Goal: Information Seeking & Learning: Understand process/instructions

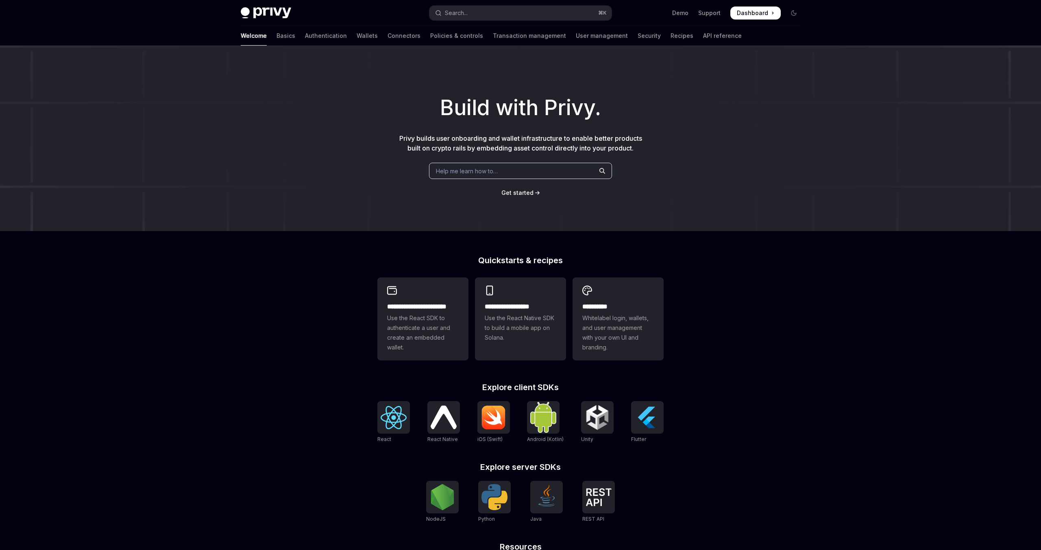
click at [745, 15] on span "Dashboard" at bounding box center [752, 13] width 31 height 8
click at [703, 34] on link "API reference" at bounding box center [722, 36] width 39 height 20
type textarea "*"
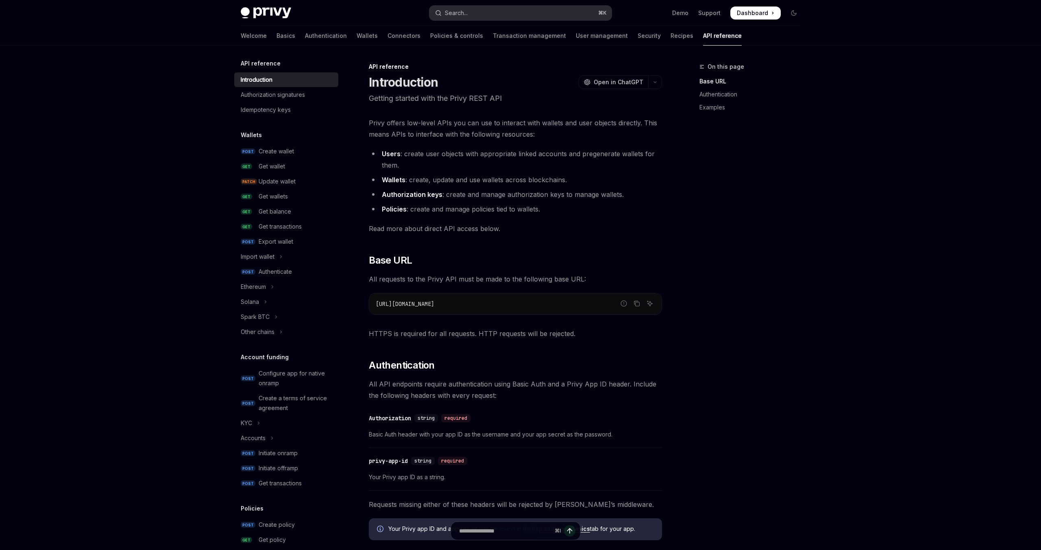
click at [490, 19] on button "Search... ⌘ K" at bounding box center [520, 13] width 182 height 15
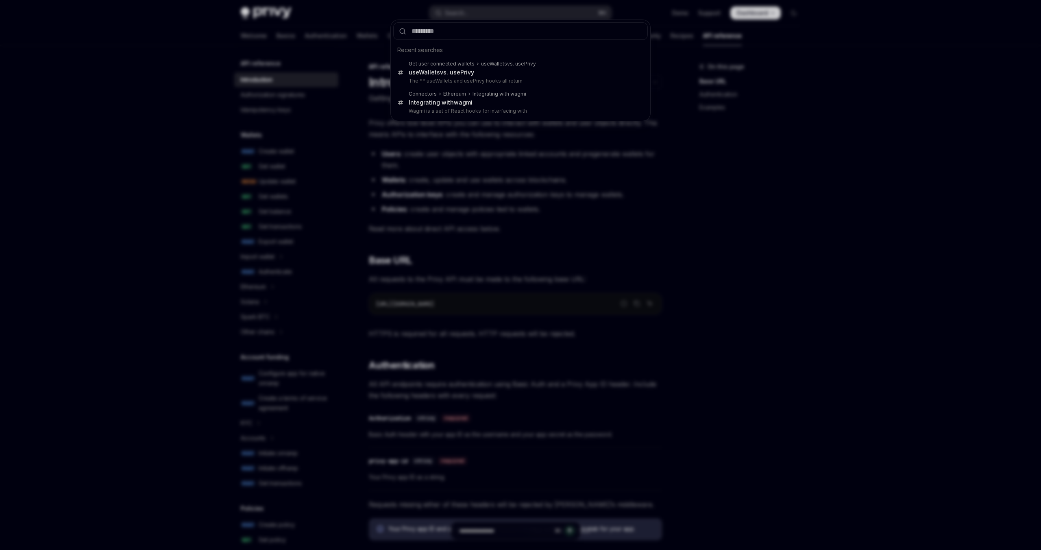
click at [450, 20] on div at bounding box center [520, 31] width 259 height 23
click at [445, 26] on input "text" at bounding box center [520, 30] width 254 height 17
click at [448, 42] on div at bounding box center [520, 31] width 259 height 23
click at [438, 35] on input "text" at bounding box center [520, 30] width 254 height 17
type input "********"
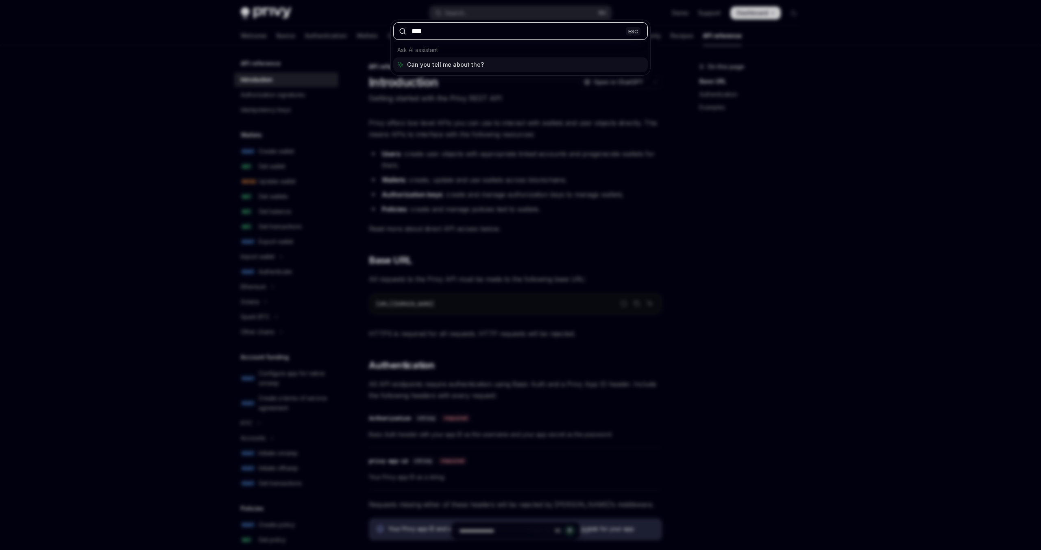
type input "*****"
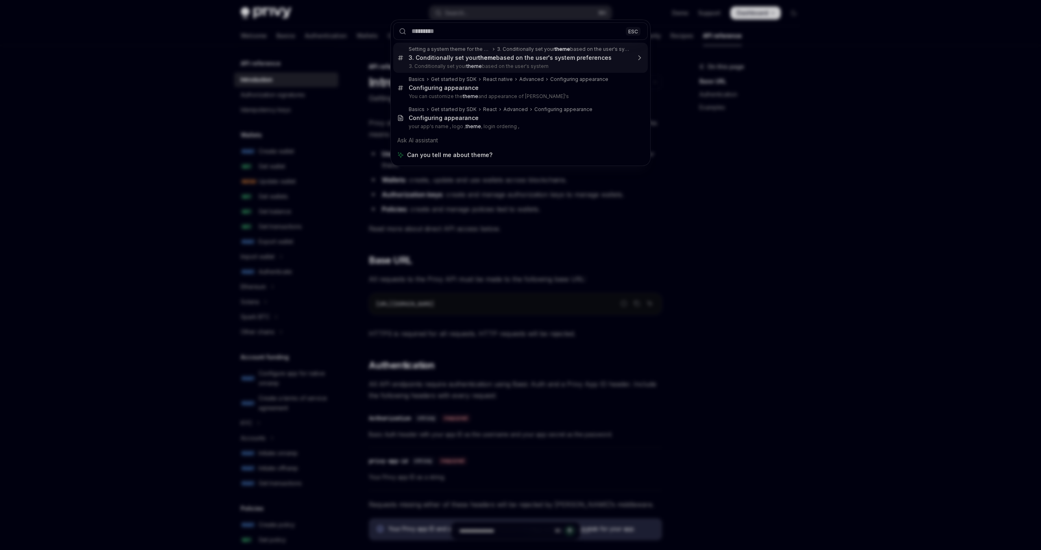
type textarea "*"
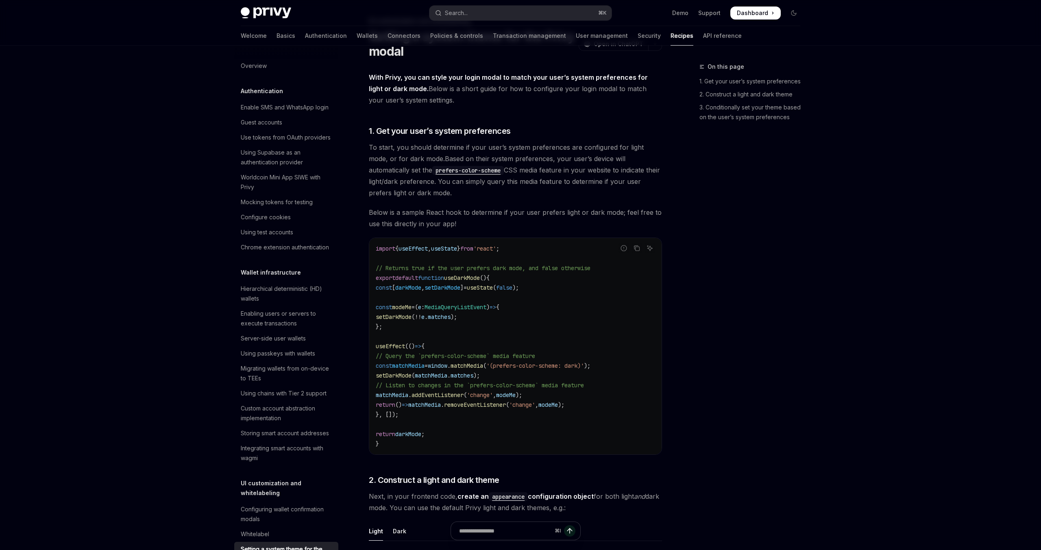
scroll to position [246, 0]
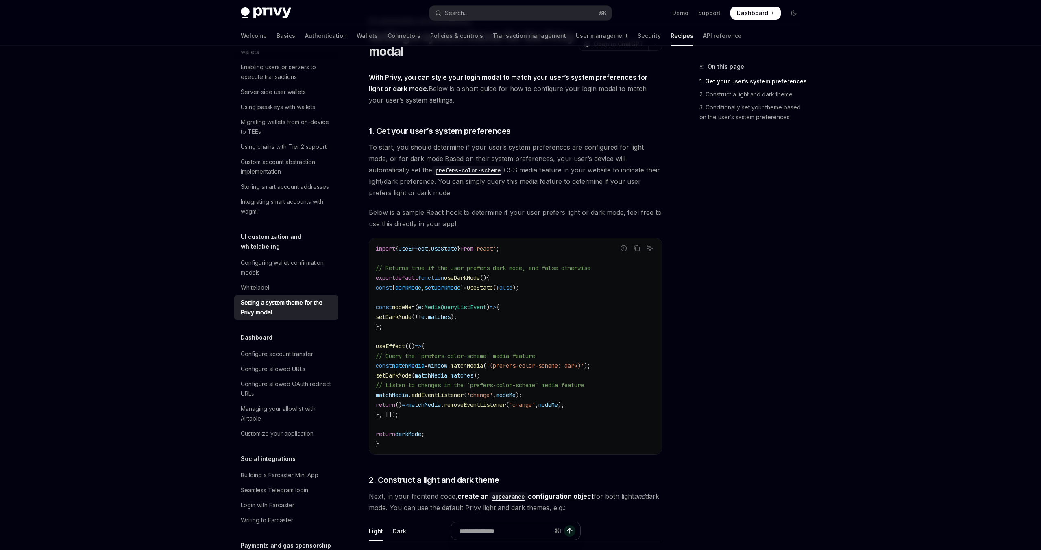
click at [401, 377] on span "setDarkMode" at bounding box center [394, 375] width 36 height 7
click at [447, 378] on span "matchMedia" at bounding box center [431, 375] width 33 height 7
click at [411, 378] on span "setDarkMode" at bounding box center [394, 375] width 36 height 7
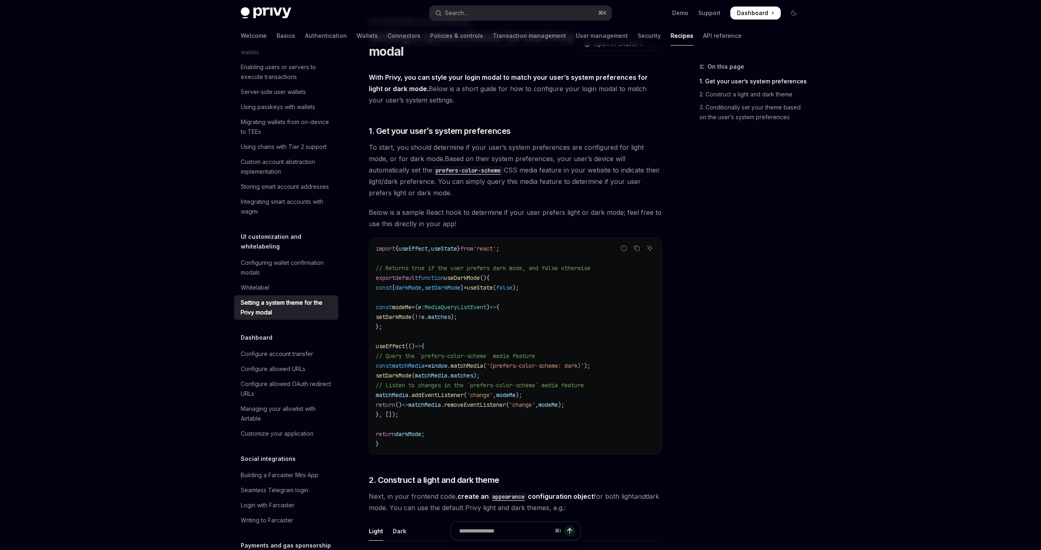
click at [411, 378] on span "setDarkMode" at bounding box center [394, 375] width 36 height 7
copy span "setDarkMode"
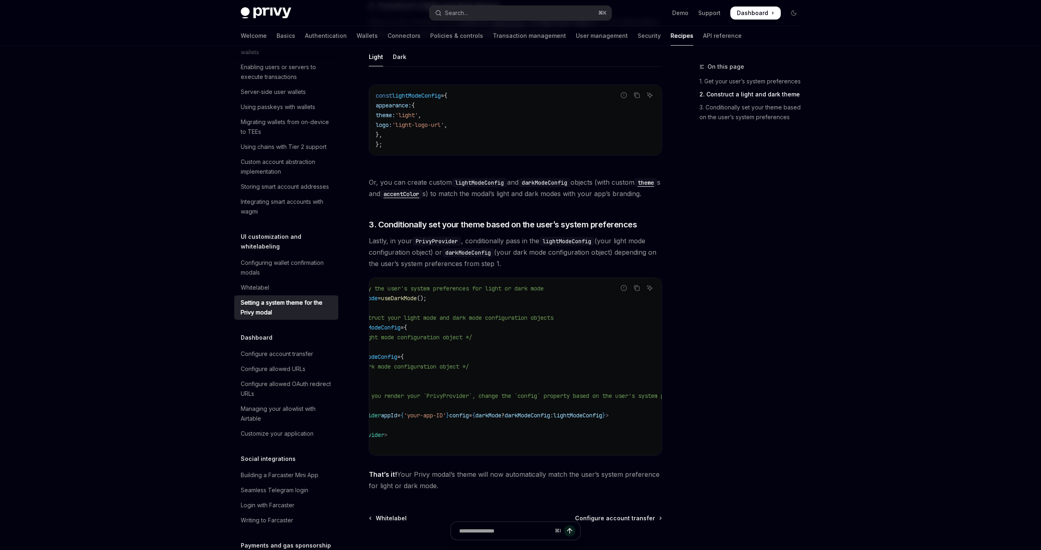
scroll to position [0, 0]
